Goal: Task Accomplishment & Management: Manage account settings

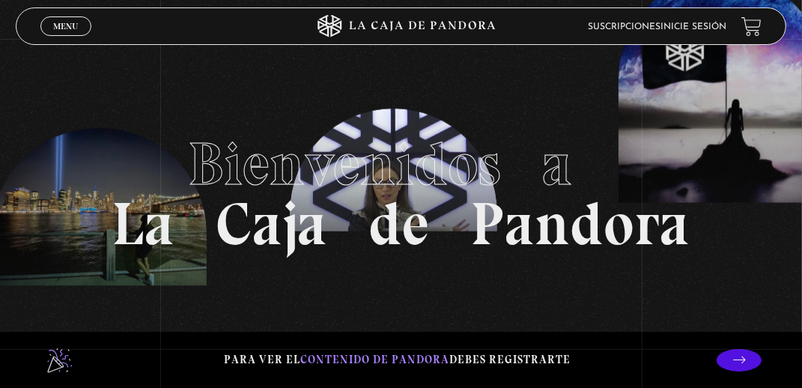
click at [704, 29] on link "Inicie sesión" at bounding box center [693, 26] width 66 height 9
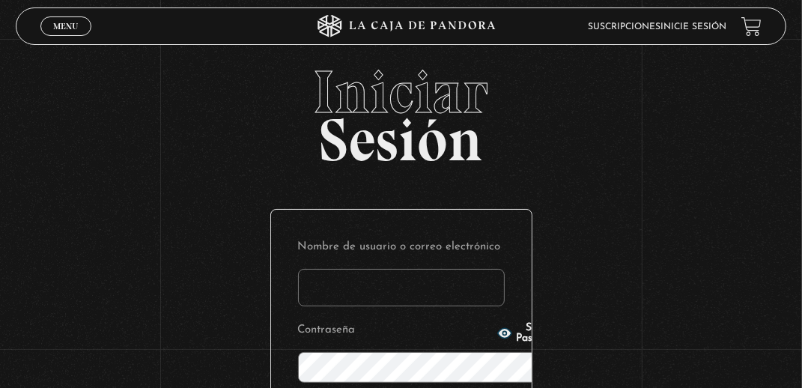
click at [462, 269] on input "Nombre de usuario o correo electrónico" at bounding box center [401, 287] width 207 height 37
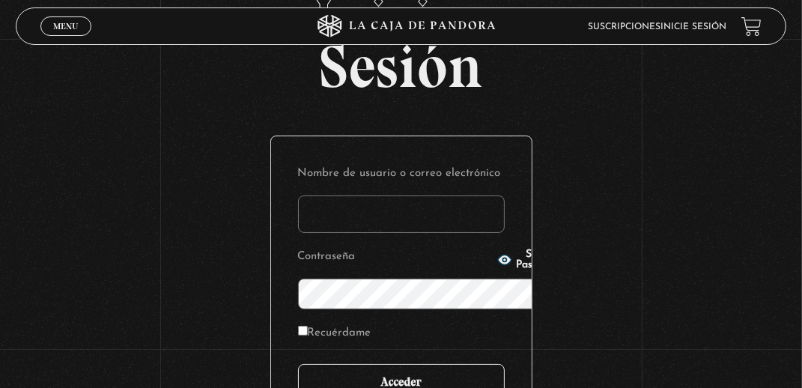
click at [416, 364] on input "Acceder" at bounding box center [401, 382] width 207 height 37
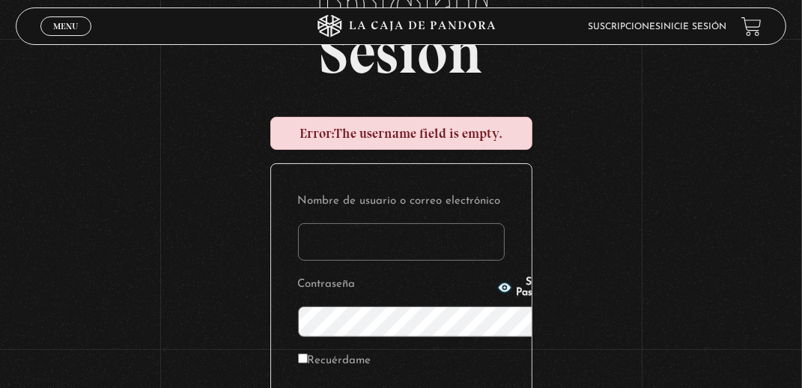
scroll to position [124, 0]
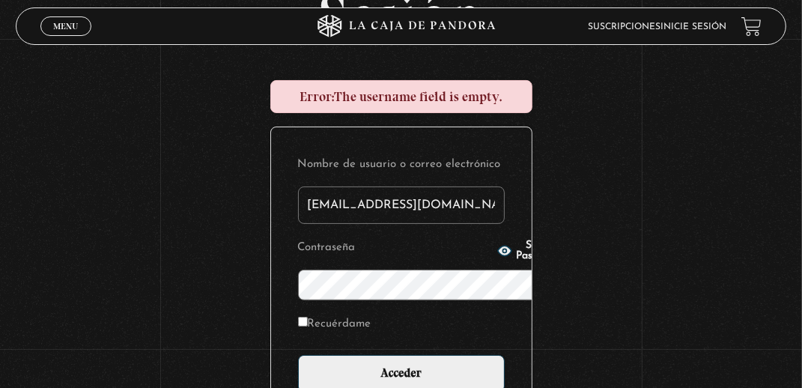
type input "[EMAIL_ADDRESS][DOMAIN_NAME]"
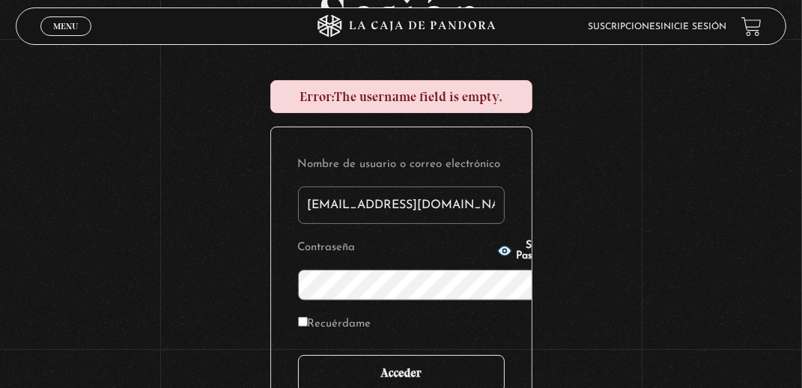
click at [385, 355] on input "Acceder" at bounding box center [401, 373] width 207 height 37
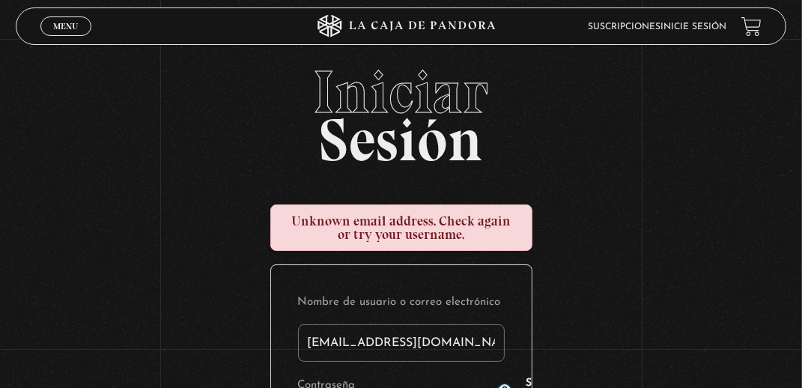
click at [633, 22] on link "Suscripciones" at bounding box center [624, 26] width 73 height 9
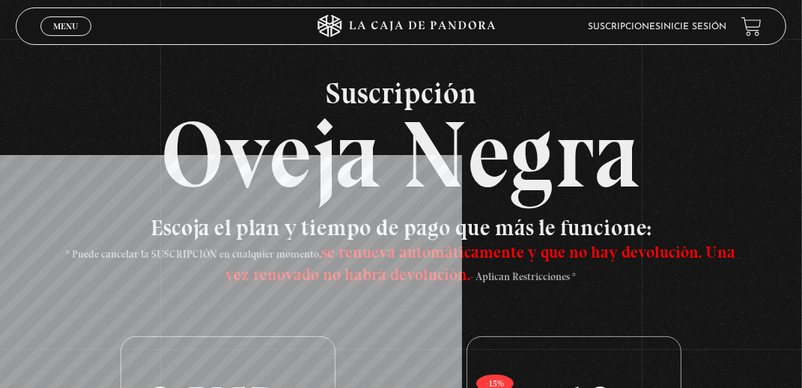
click at [70, 22] on span "Menu" at bounding box center [65, 26] width 25 height 9
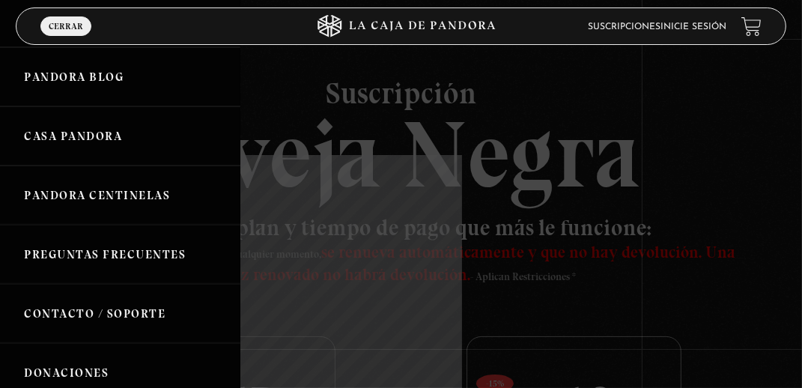
scroll to position [374, 0]
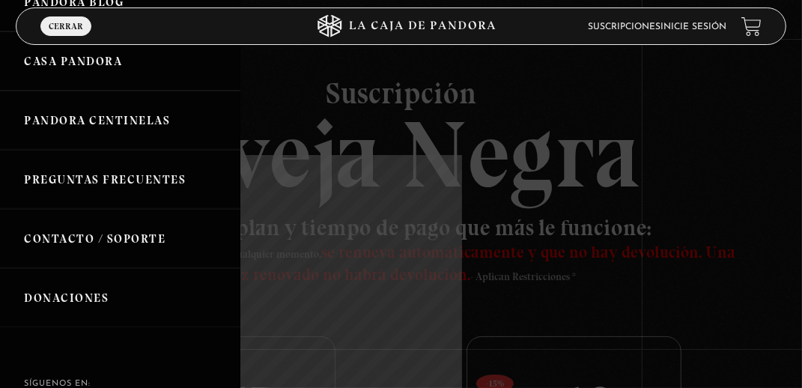
click at [63, 236] on link "Contacto / Soporte" at bounding box center [120, 238] width 240 height 59
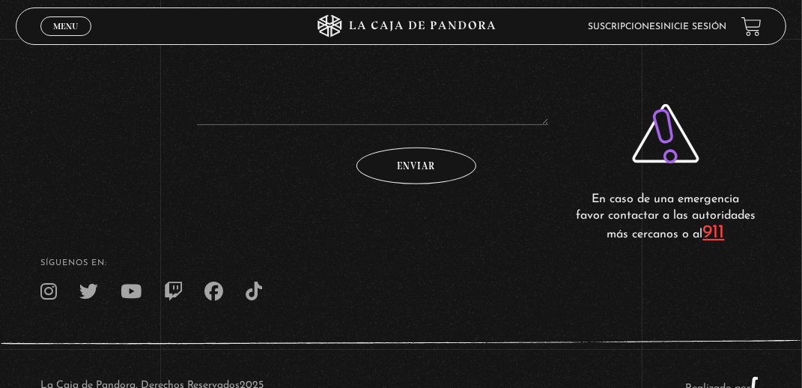
scroll to position [427, 0]
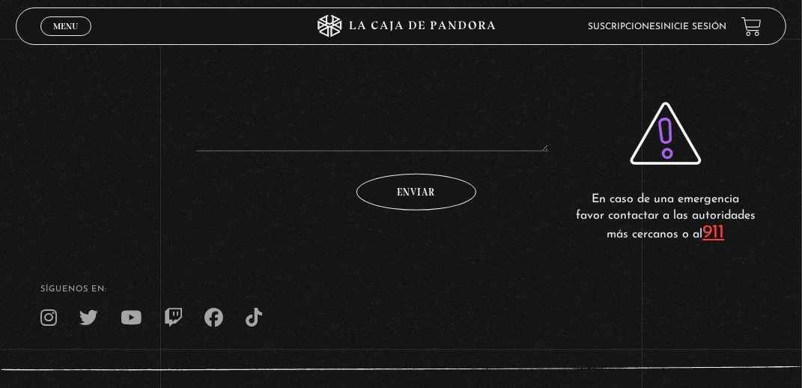
click at [48, 320] on icon at bounding box center [48, 317] width 16 height 19
click at [123, 319] on icon at bounding box center [130, 317] width 21 height 19
